Goal: Information Seeking & Learning: Learn about a topic

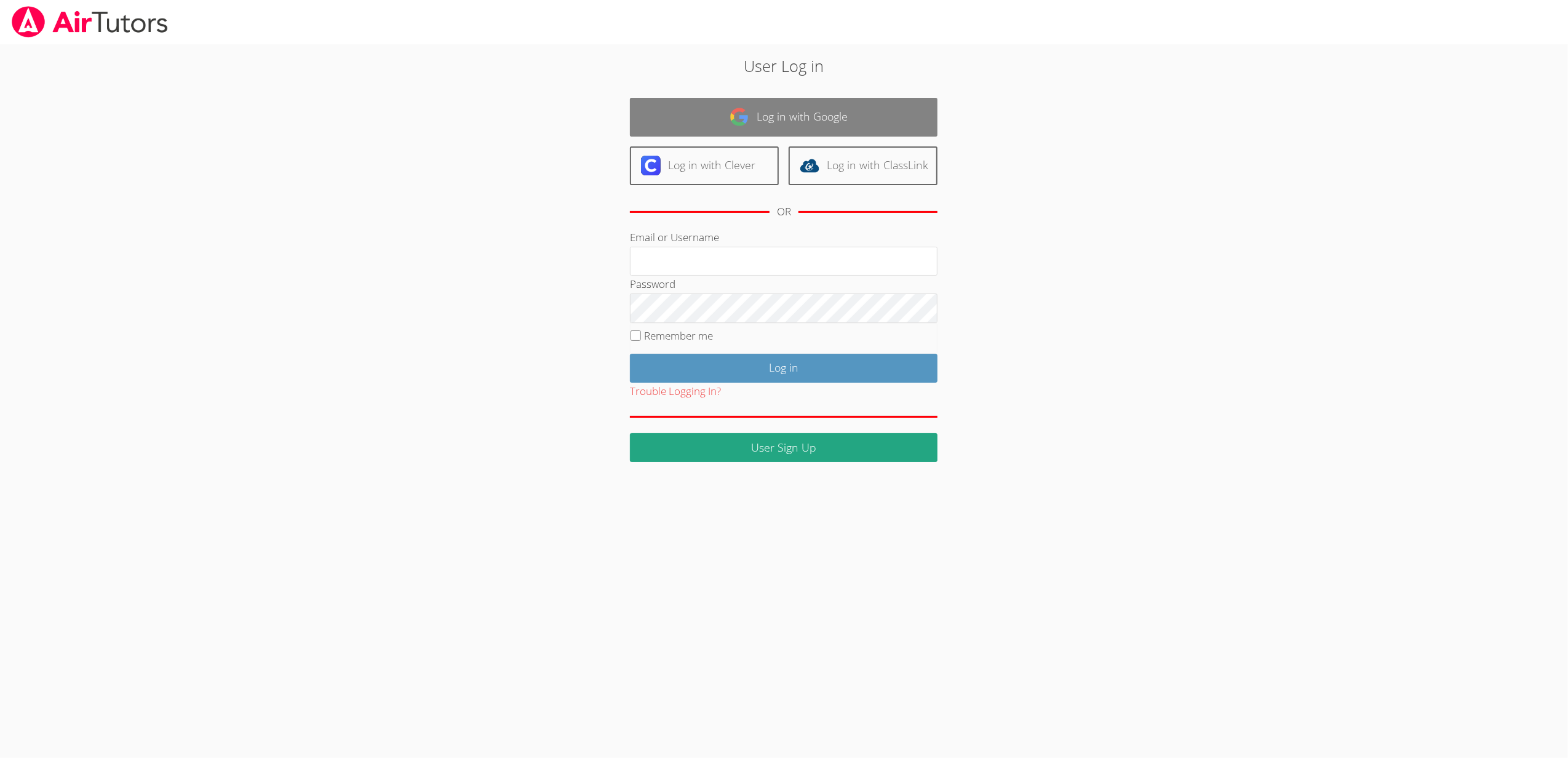
type input "sbrinkley26@gmail.com"
click at [793, 121] on link "Log in with Google" at bounding box center [784, 116] width 308 height 39
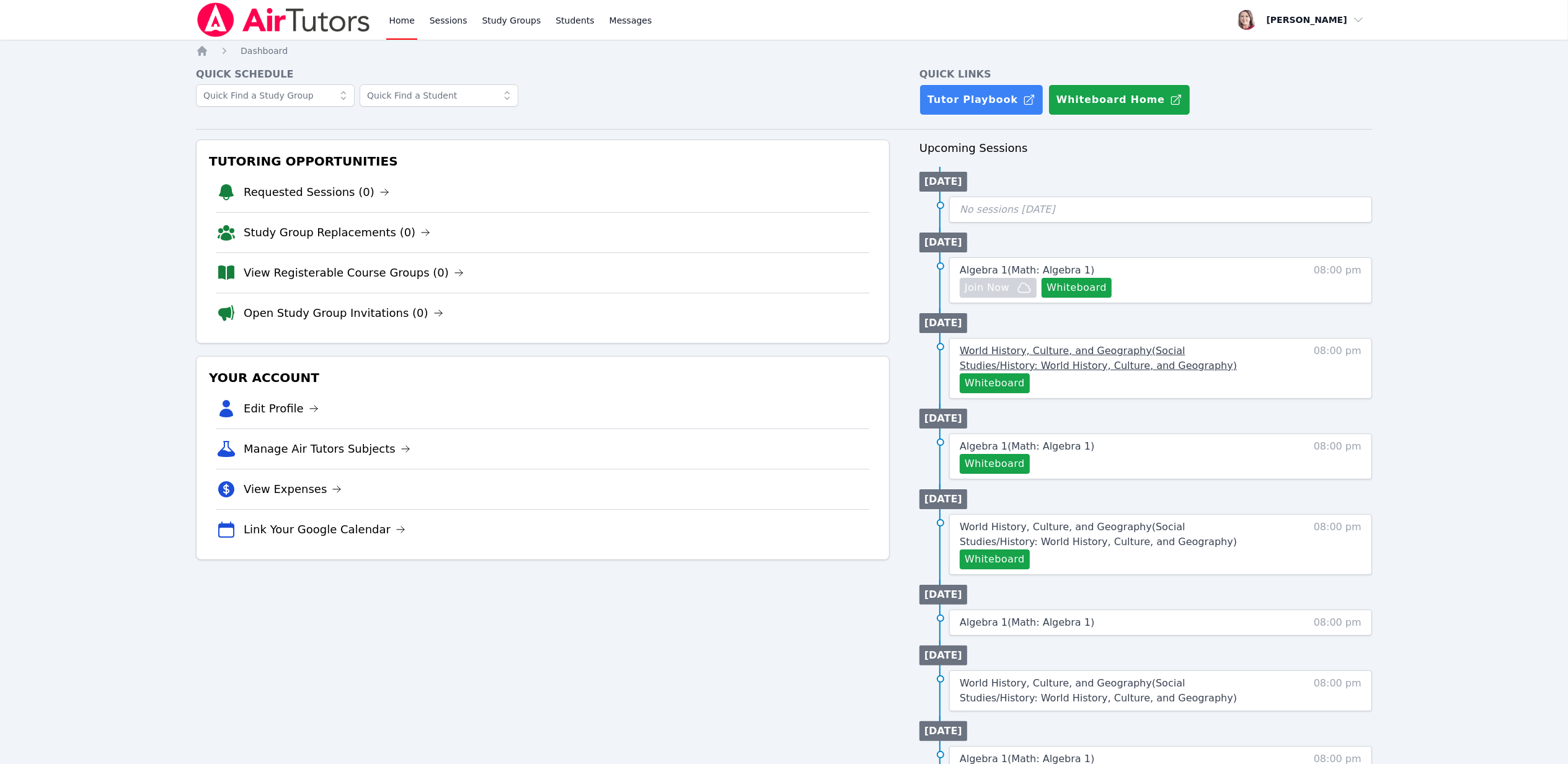
click at [1035, 350] on span "World History, Culture, and Geography ( Social Studies/History: World History, …" at bounding box center [1098, 358] width 277 height 27
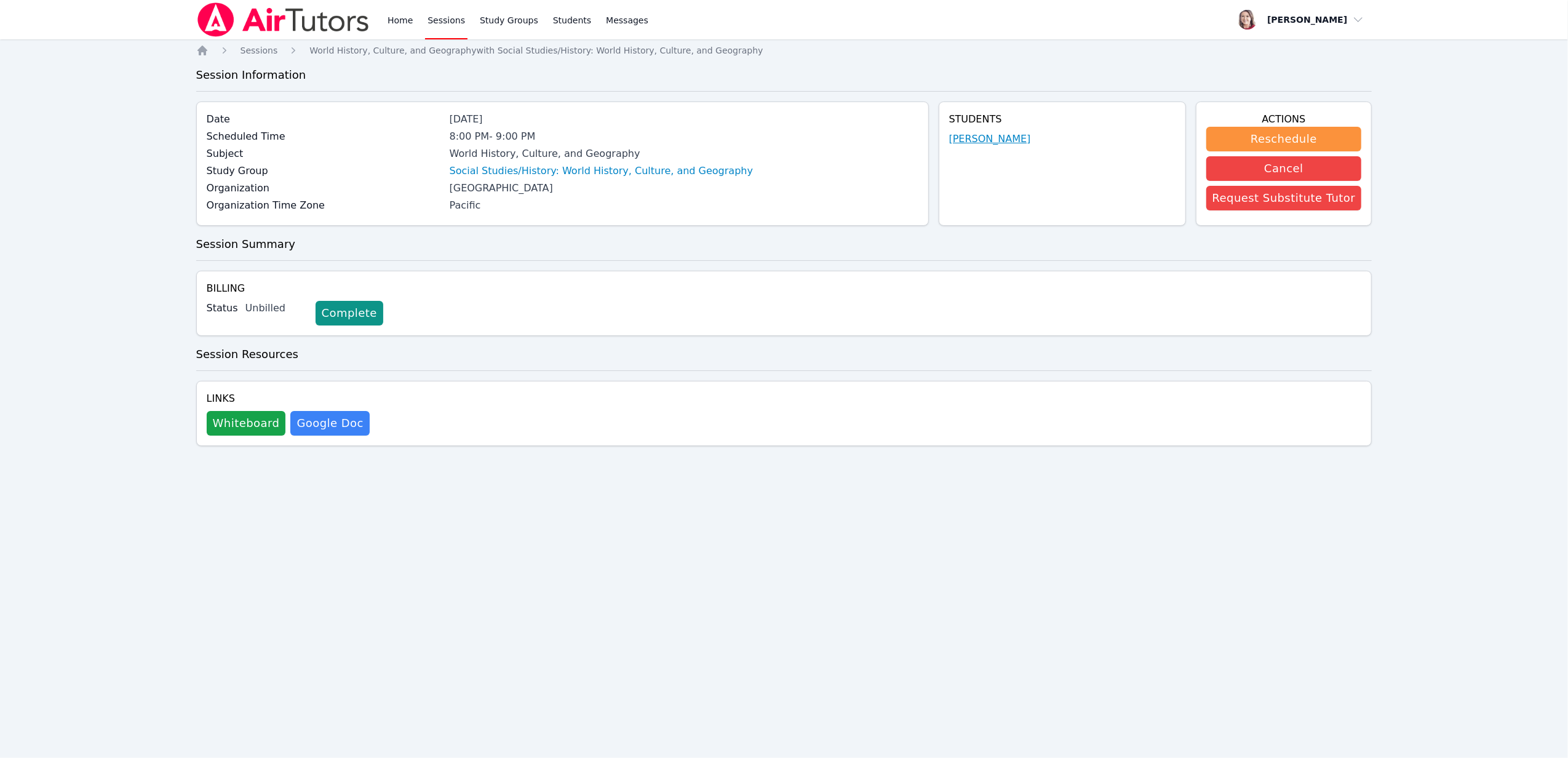
click at [1002, 141] on link "[PERSON_NAME]" at bounding box center [990, 139] width 82 height 15
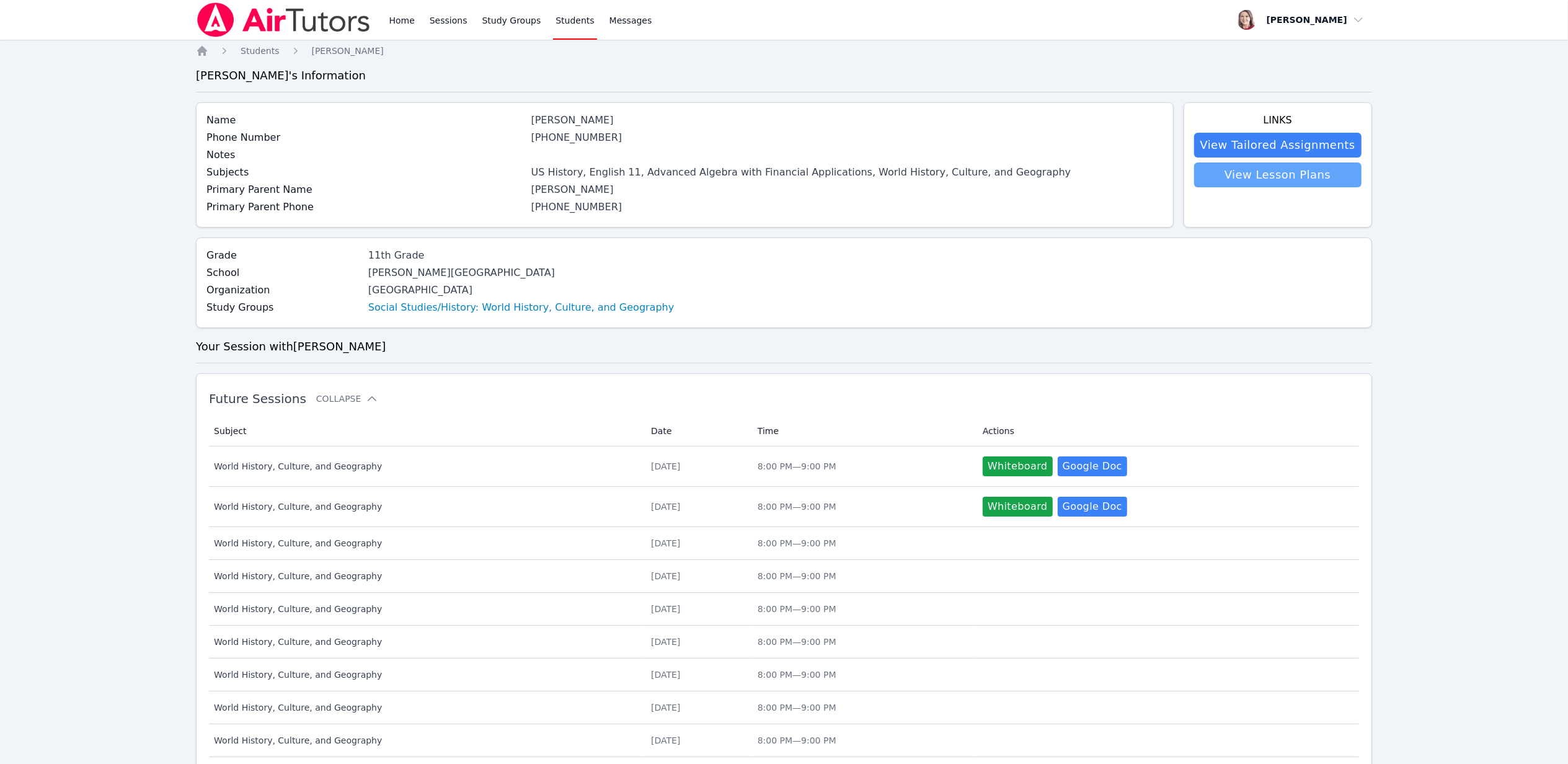
click at [1229, 177] on link "View Lesson Plans" at bounding box center [1278, 175] width 167 height 25
click at [1319, 150] on link "View Tailored Assignments" at bounding box center [1278, 145] width 167 height 25
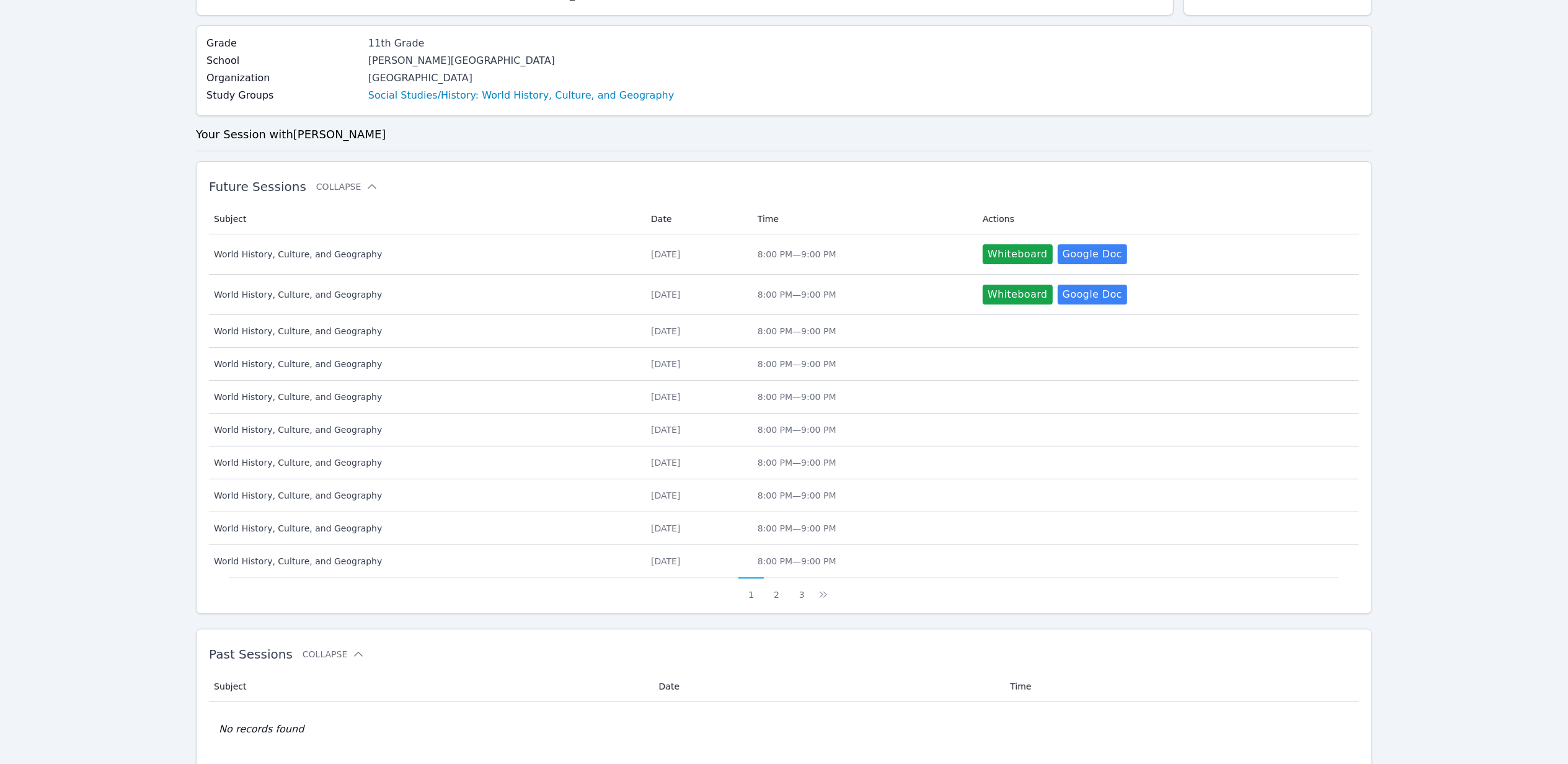
scroll to position [261, 0]
